Goal: Task Accomplishment & Management: Manage account settings

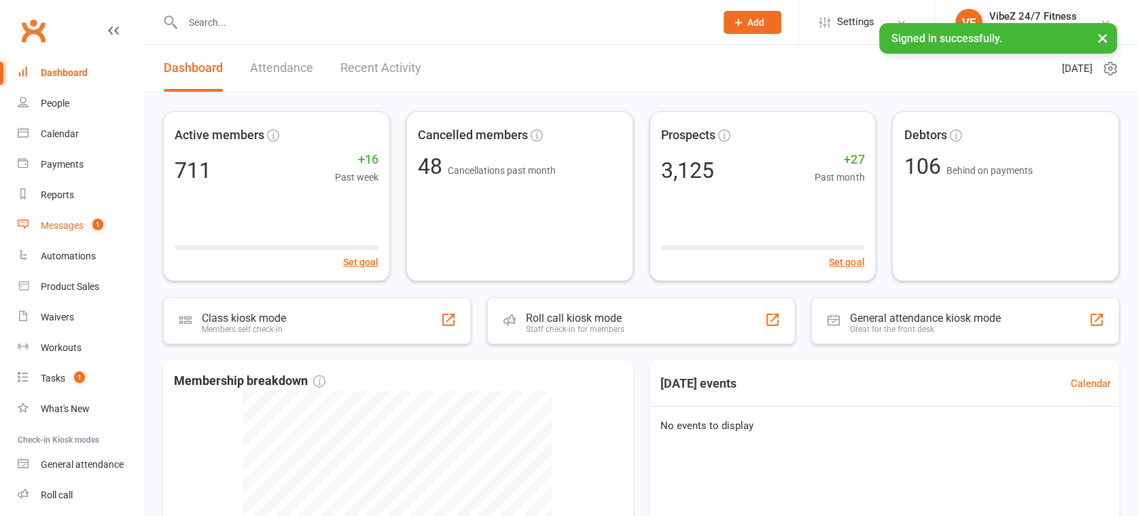
click at [98, 227] on span "1" at bounding box center [97, 225] width 11 height 12
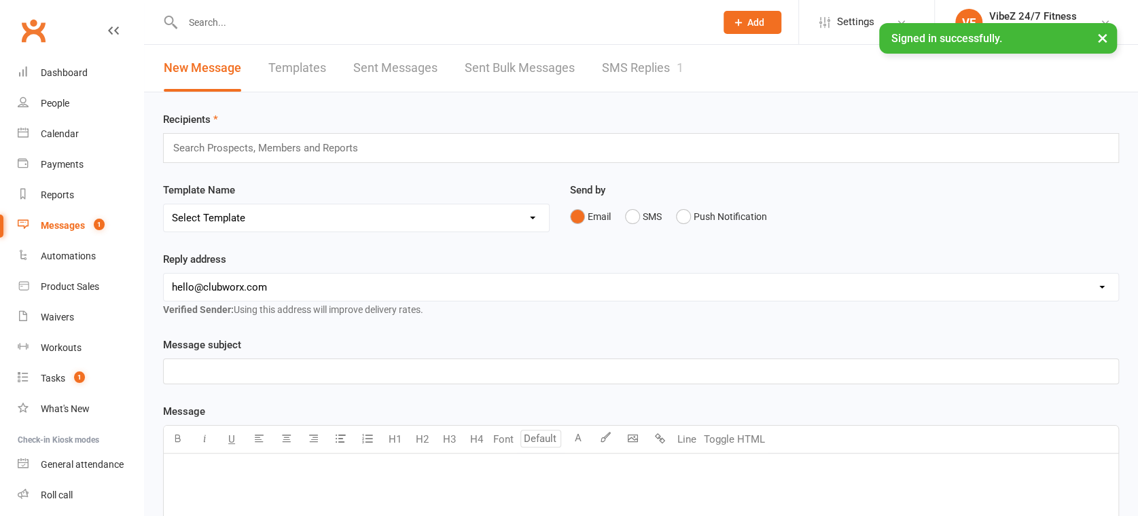
click at [612, 78] on link "SMS Replies 1" at bounding box center [643, 68] width 82 height 47
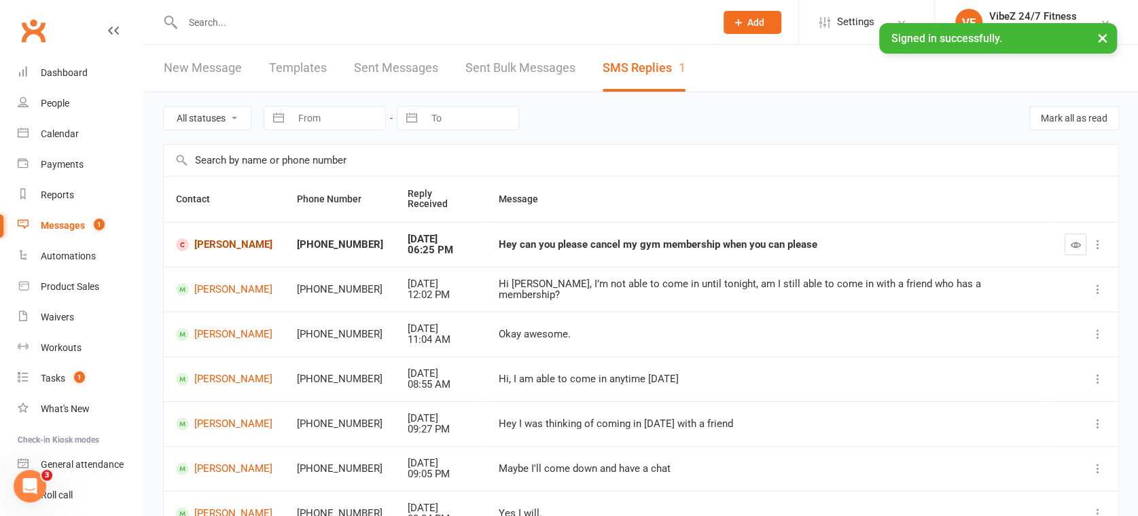
click at [213, 238] on link "[PERSON_NAME]" at bounding box center [224, 244] width 96 height 13
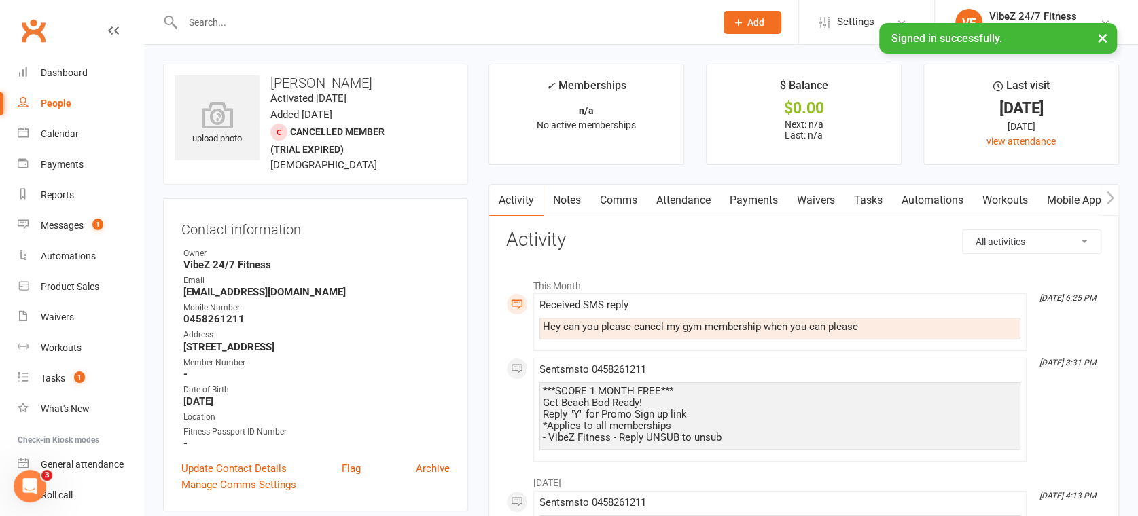
click at [316, 78] on h3 "[PERSON_NAME]" at bounding box center [316, 82] width 282 height 15
copy h3 "[PERSON_NAME]"
click at [252, 26] on input "text" at bounding box center [442, 22] width 527 height 19
paste input "[PERSON_NAME]"
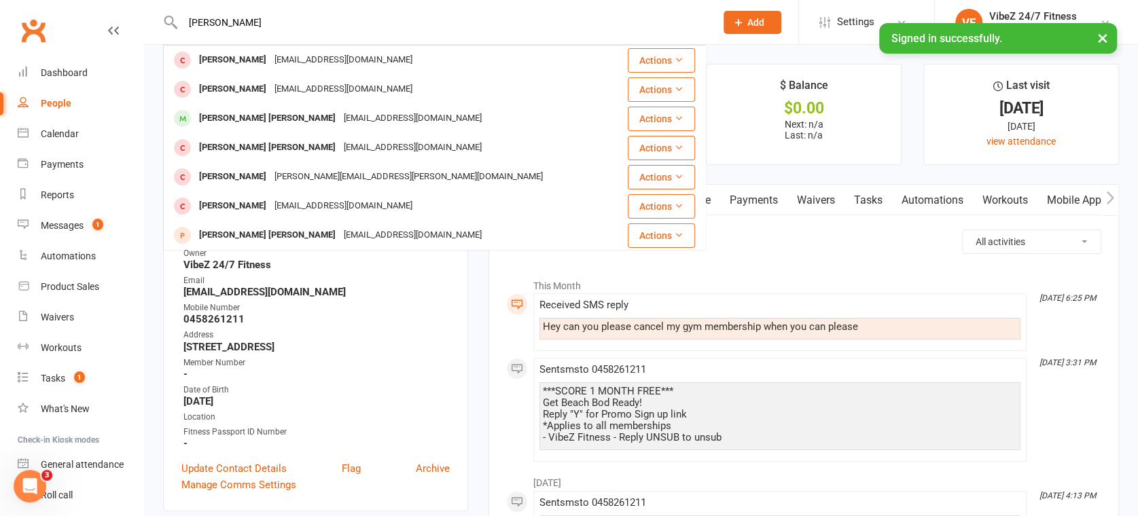
type input "[PERSON_NAME]"
drag, startPoint x: 825, startPoint y: 268, endPoint x: 703, endPoint y: 269, distance: 121.6
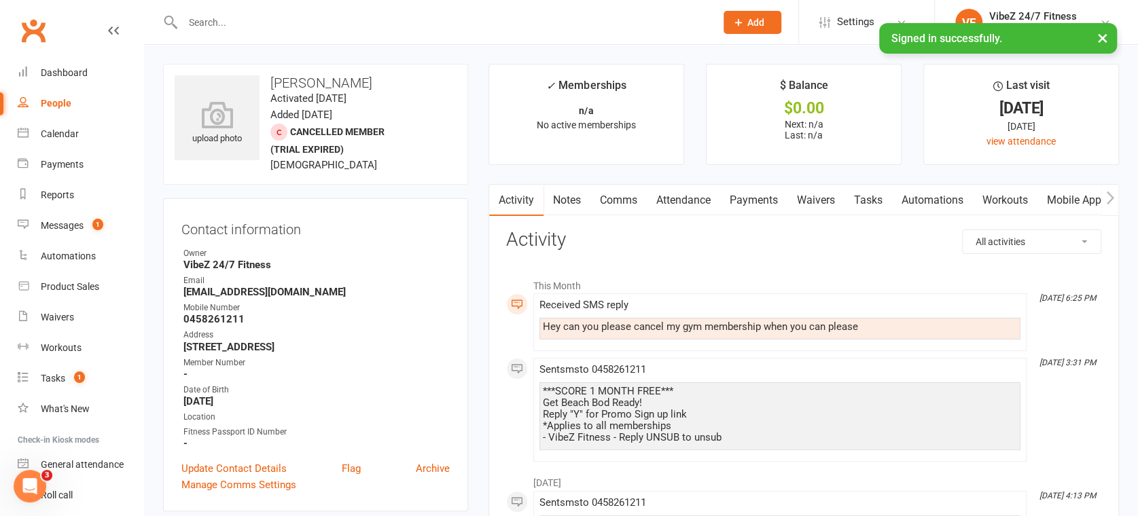
click at [197, 319] on strong "0458261211" at bounding box center [316, 319] width 266 height 12
copy strong "0458261211"
click at [252, 7] on div at bounding box center [434, 22] width 543 height 44
click at [253, 26] on input "text" at bounding box center [442, 22] width 527 height 19
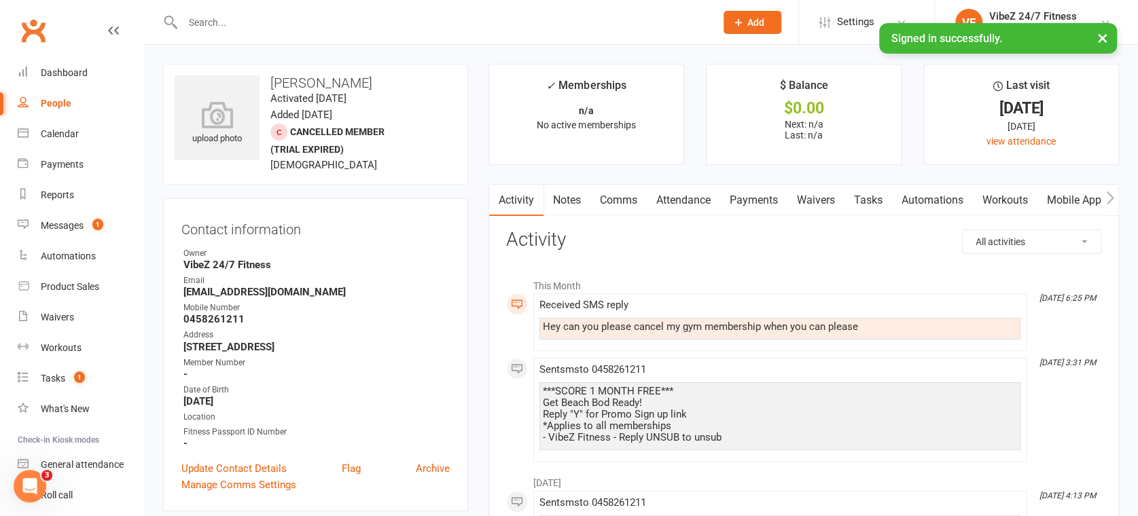
paste input "0458261211"
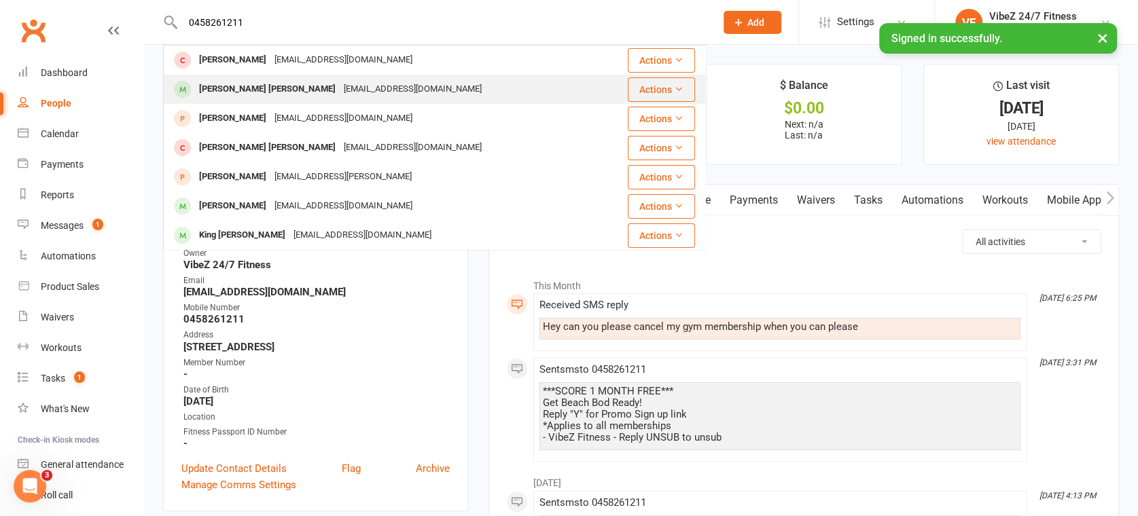
type input "0458261211"
click at [340, 88] on div "[EMAIL_ADDRESS][DOMAIN_NAME]" at bounding box center [413, 89] width 146 height 20
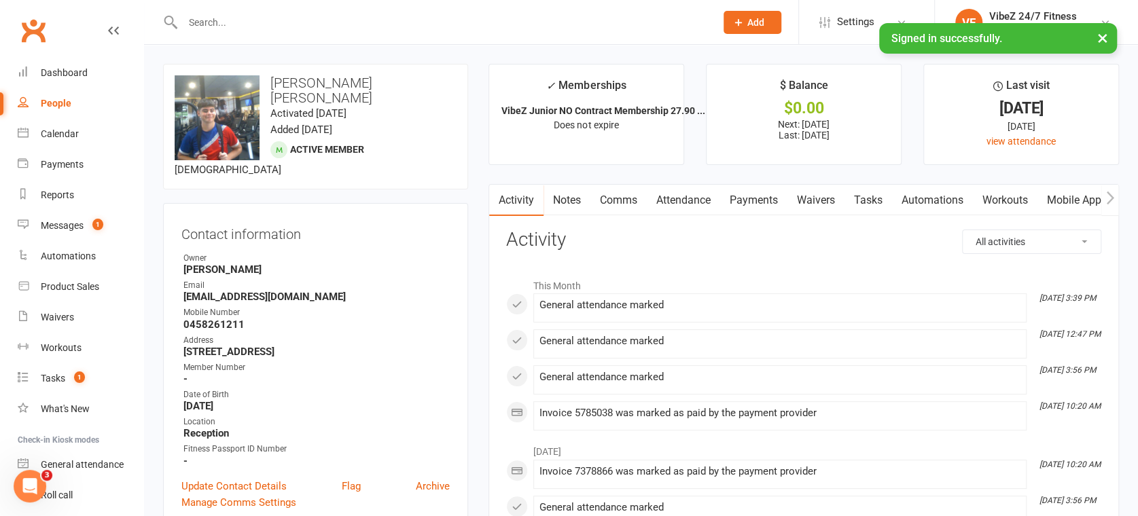
click at [228, 18] on input "text" at bounding box center [442, 22] width 527 height 19
click at [64, 232] on link "Messages 1" at bounding box center [81, 226] width 126 height 31
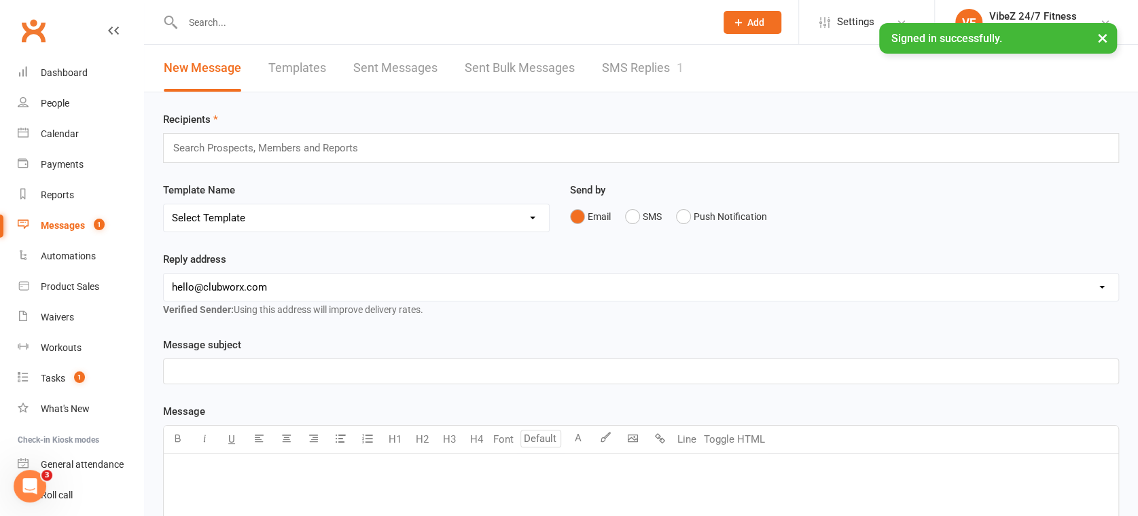
click at [645, 59] on link "SMS Replies 1" at bounding box center [643, 68] width 82 height 47
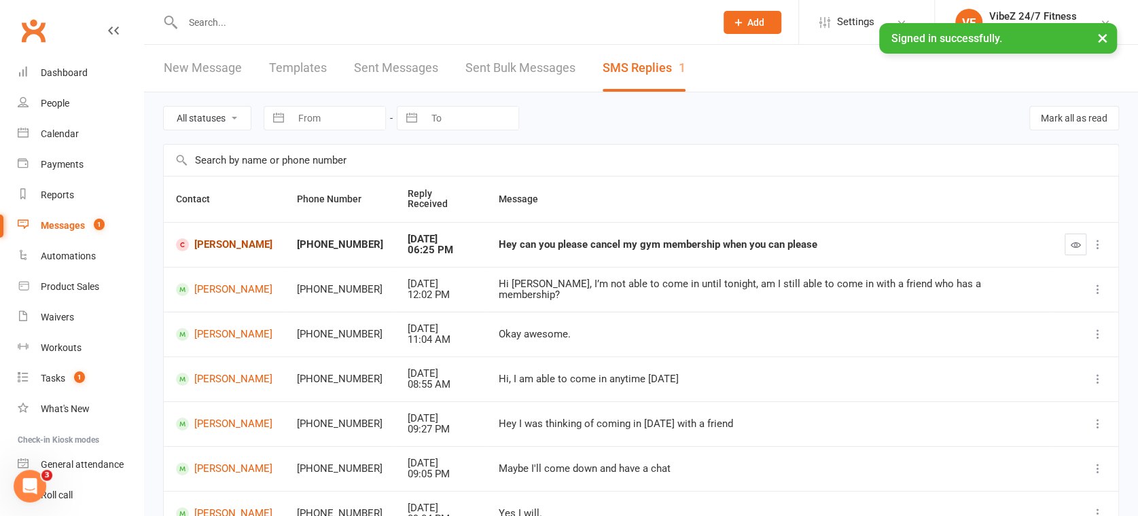
click at [217, 238] on link "[PERSON_NAME]" at bounding box center [224, 244] width 96 height 13
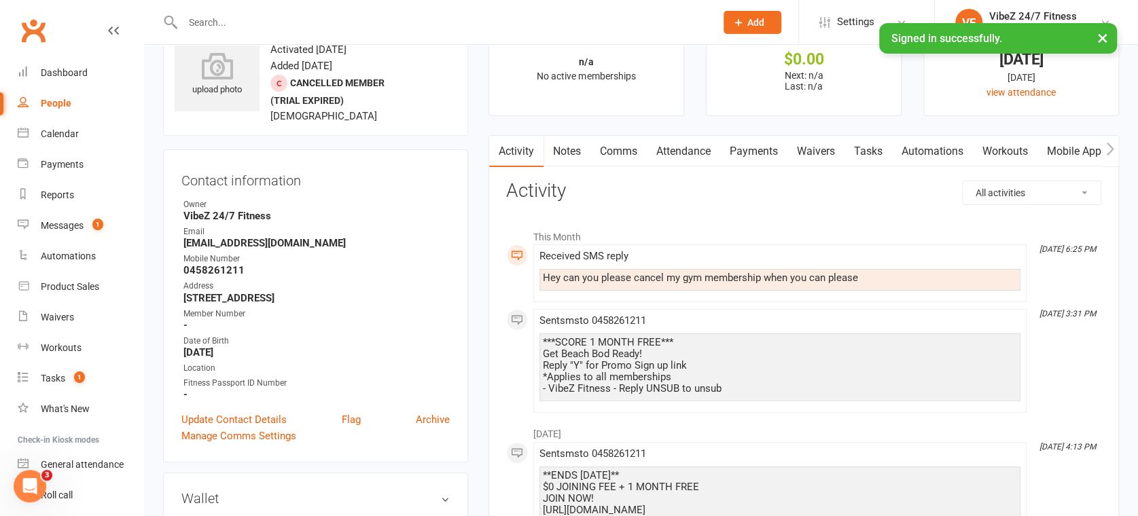
scroll to position [75, 0]
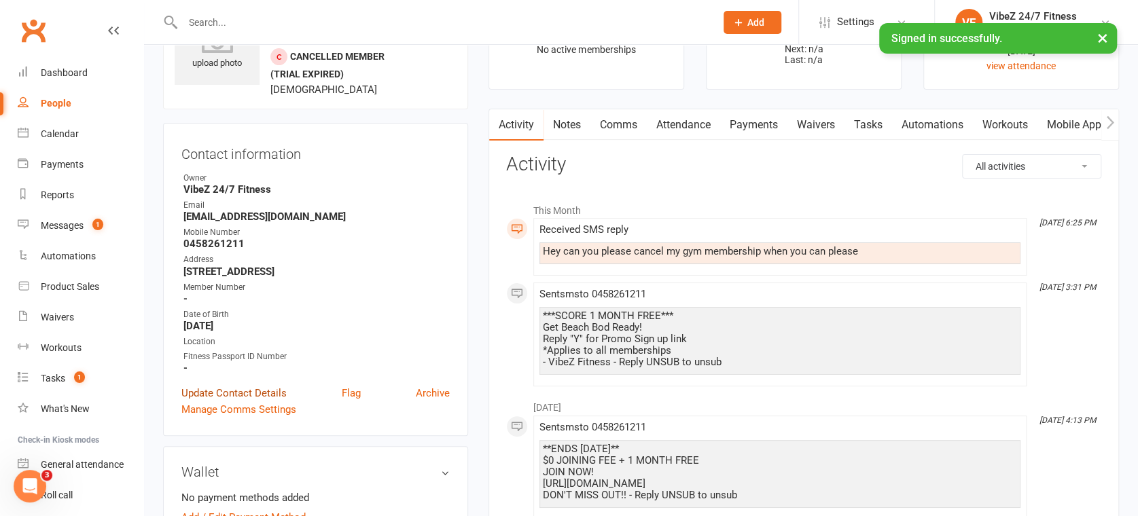
click at [253, 395] on link "Update Contact Details" at bounding box center [233, 393] width 105 height 16
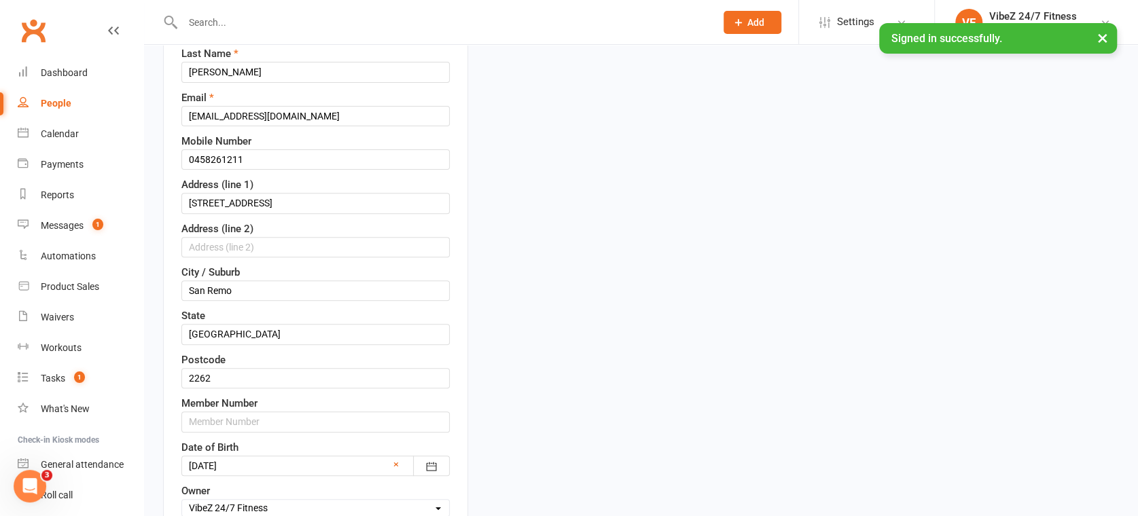
scroll to position [139, 0]
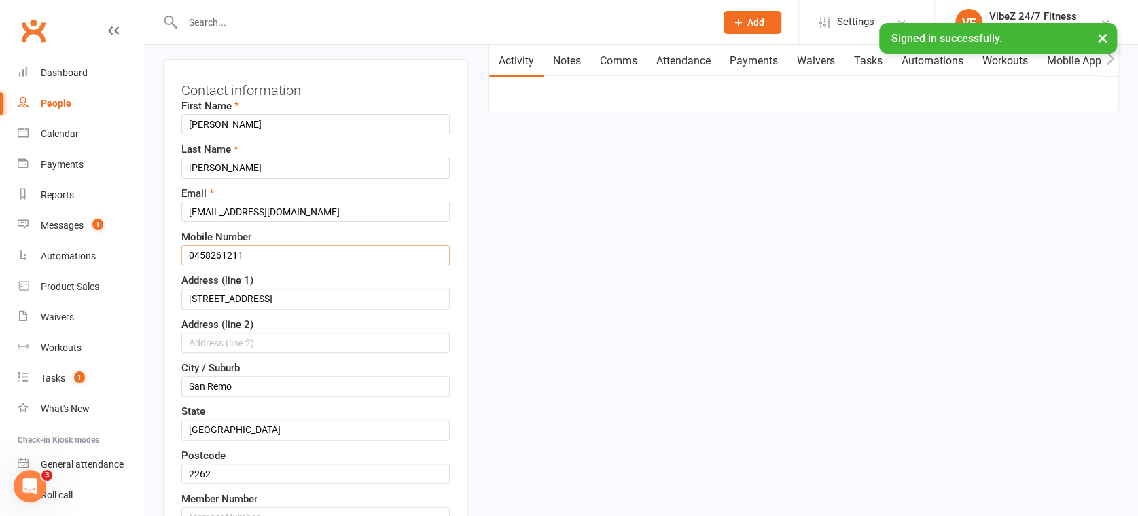
drag, startPoint x: 255, startPoint y: 251, endPoint x: 136, endPoint y: 262, distance: 120.0
type input "0400000000"
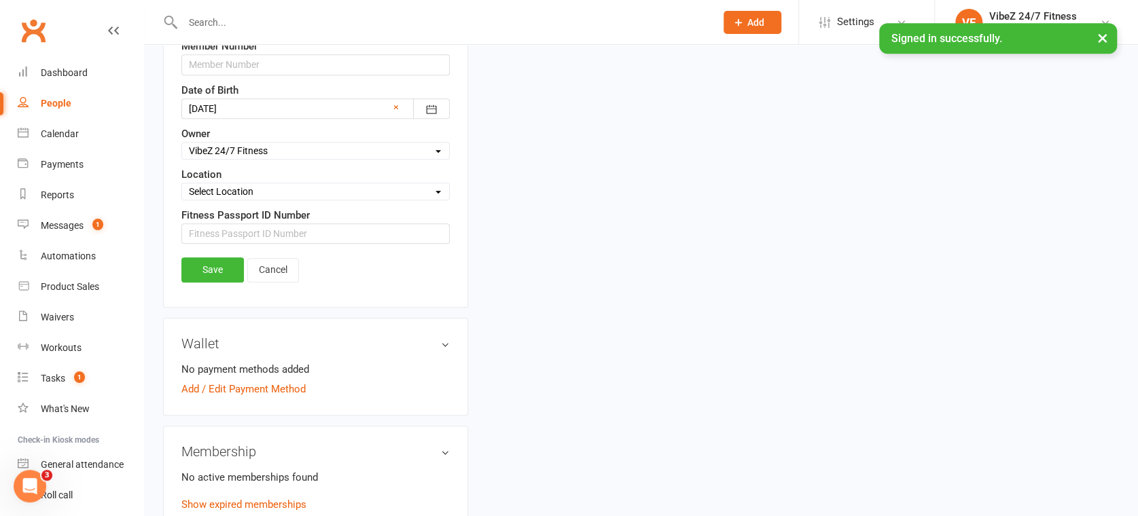
scroll to position [592, 0]
click at [207, 274] on link "Save" at bounding box center [212, 269] width 62 height 24
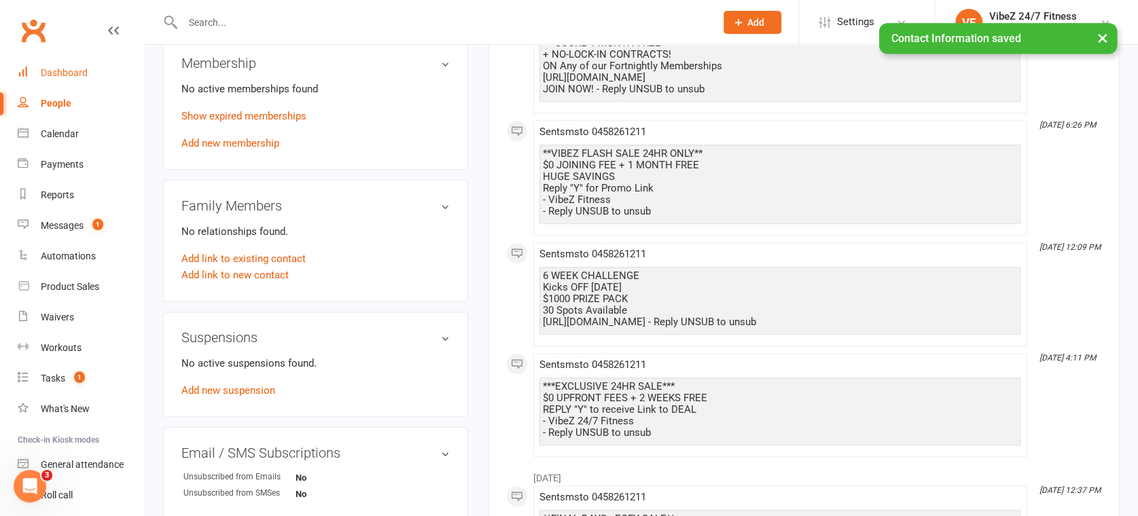
click at [26, 64] on link "Dashboard" at bounding box center [81, 73] width 126 height 31
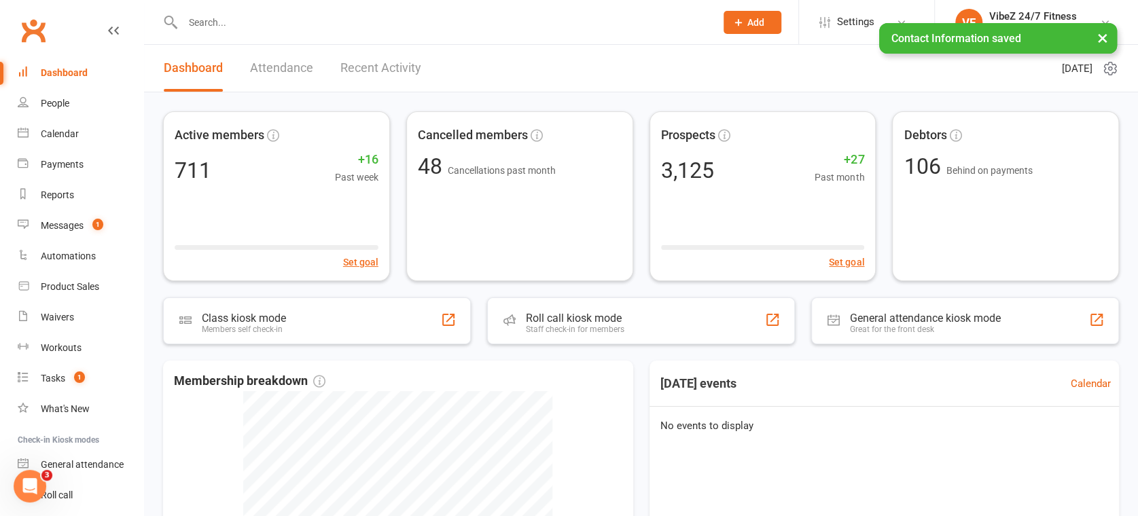
click at [397, 23] on div "× Contact Information saved" at bounding box center [560, 23] width 1120 height 0
click at [397, 69] on link "Recent Activity" at bounding box center [380, 68] width 81 height 47
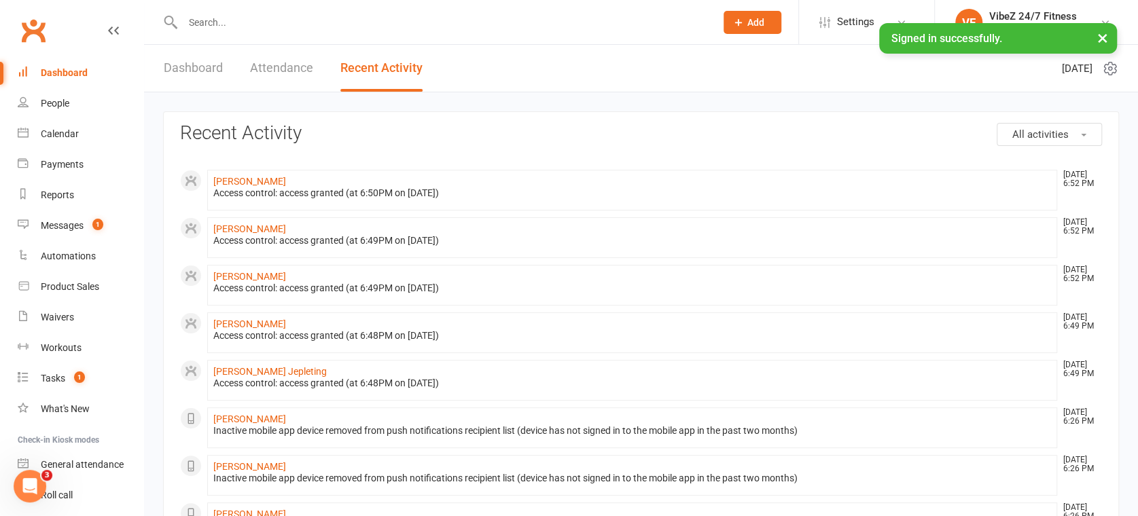
click at [196, 68] on link "Dashboard" at bounding box center [193, 68] width 59 height 47
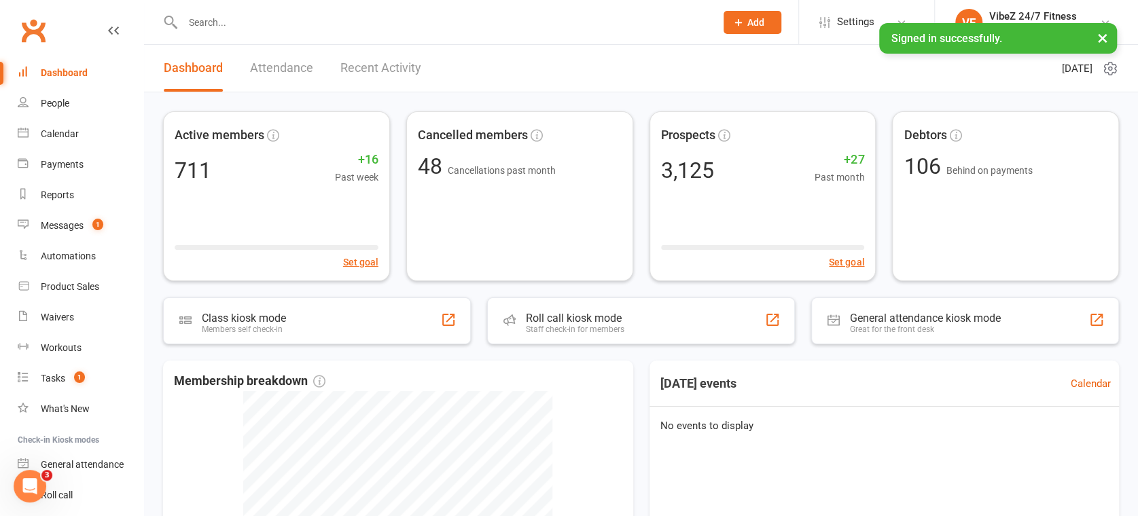
click at [348, 65] on link "Recent Activity" at bounding box center [380, 68] width 81 height 47
